Goal: Connect with others: Connect with others

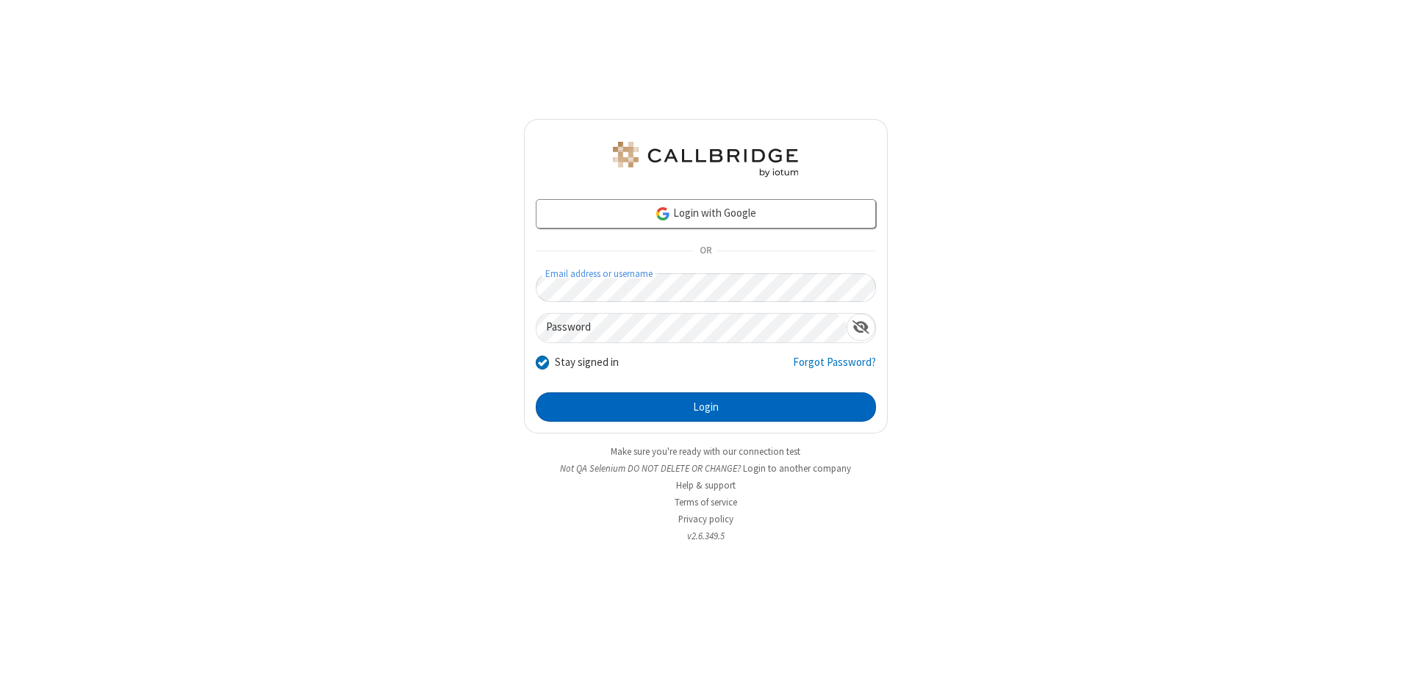
click at [706, 407] on button "Login" at bounding box center [706, 406] width 340 height 29
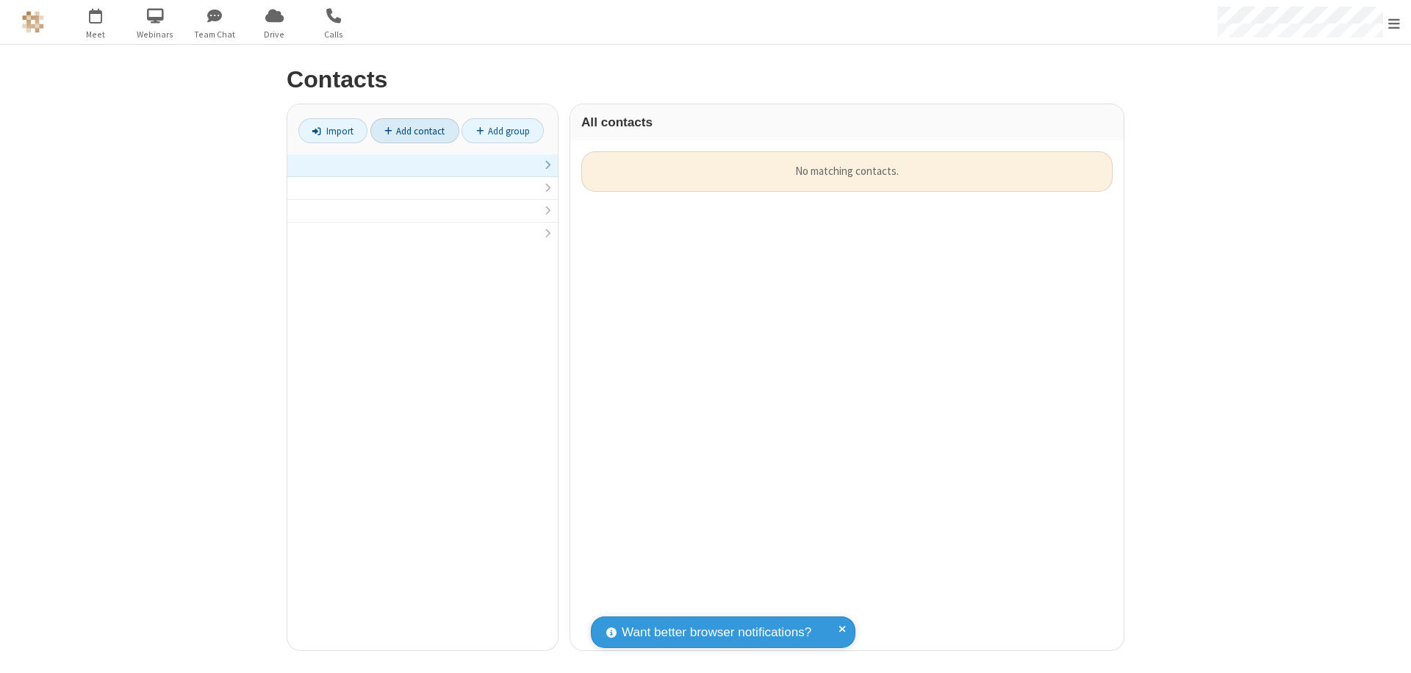
click at [415, 131] on link "Add contact" at bounding box center [414, 130] width 89 height 25
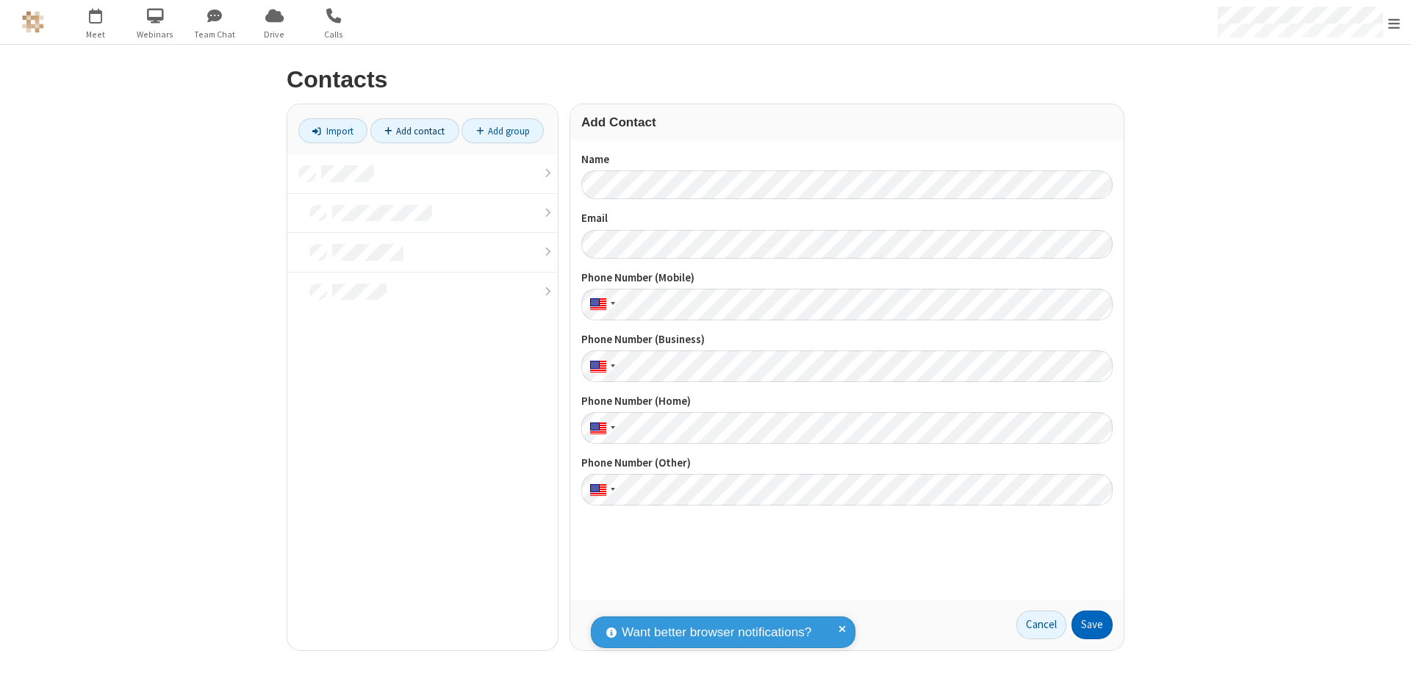
click at [1092, 625] on button "Save" at bounding box center [1092, 625] width 41 height 29
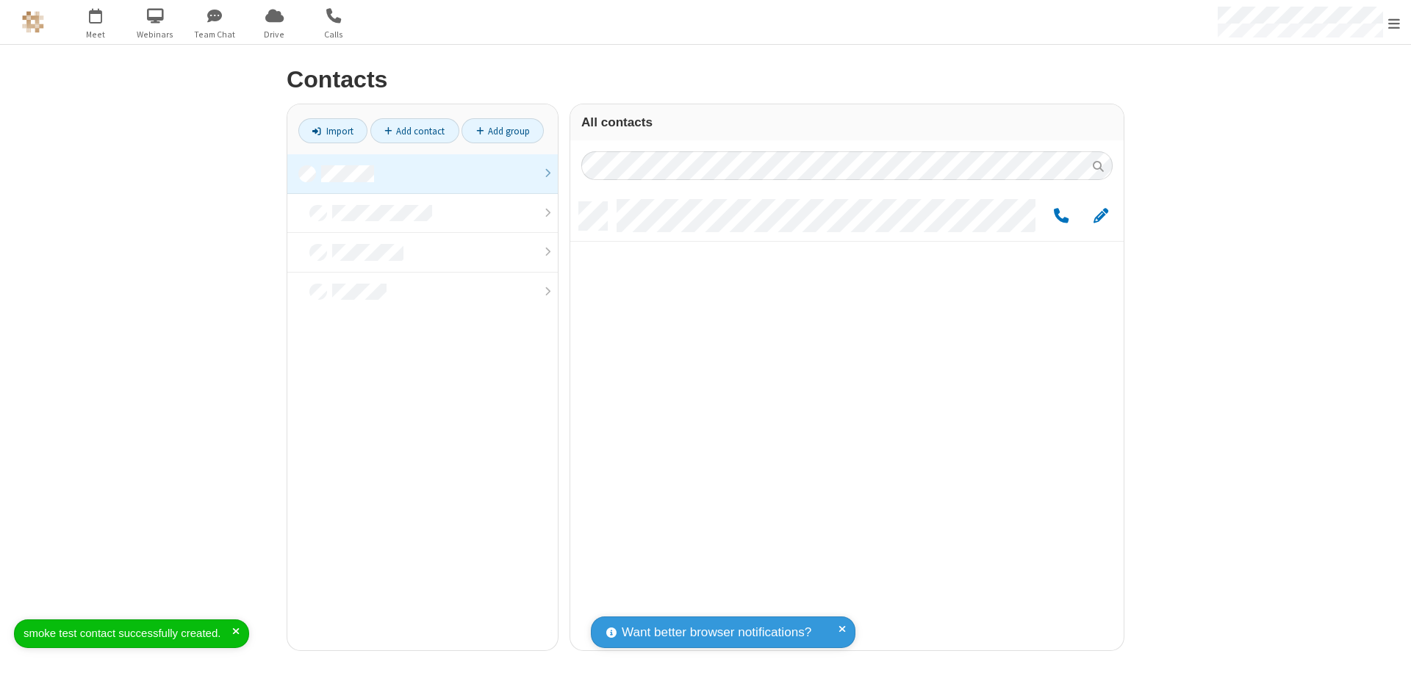
scroll to position [448, 542]
click at [415, 131] on link "Add contact" at bounding box center [414, 130] width 89 height 25
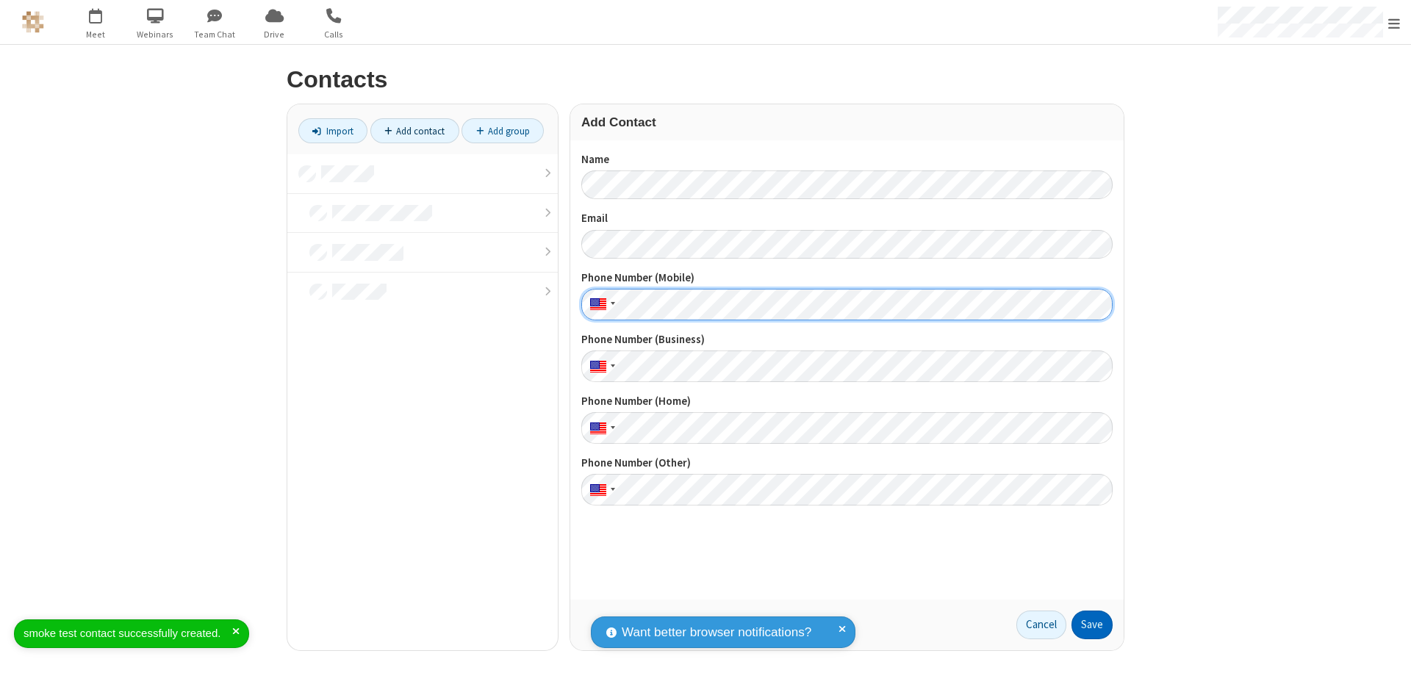
click at [1092, 625] on button "Save" at bounding box center [1092, 625] width 41 height 29
